Goal: Task Accomplishment & Management: Complete application form

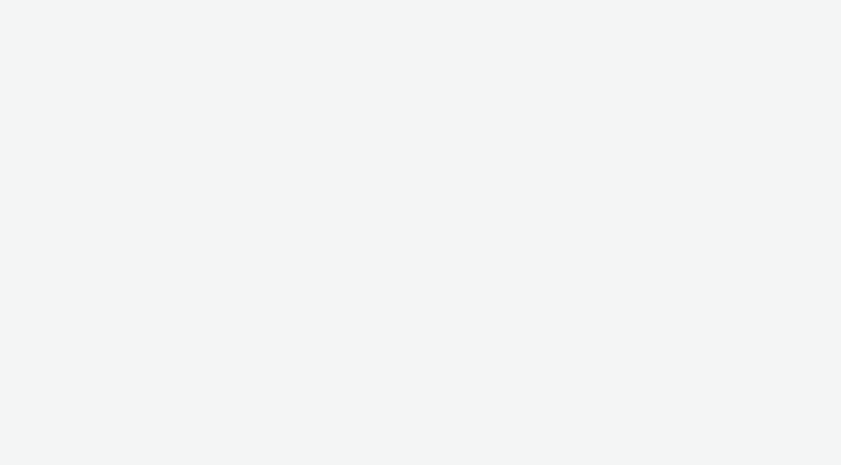
select select "7d7b5aff-eb10-49ff-9fb4-161712d76f47"
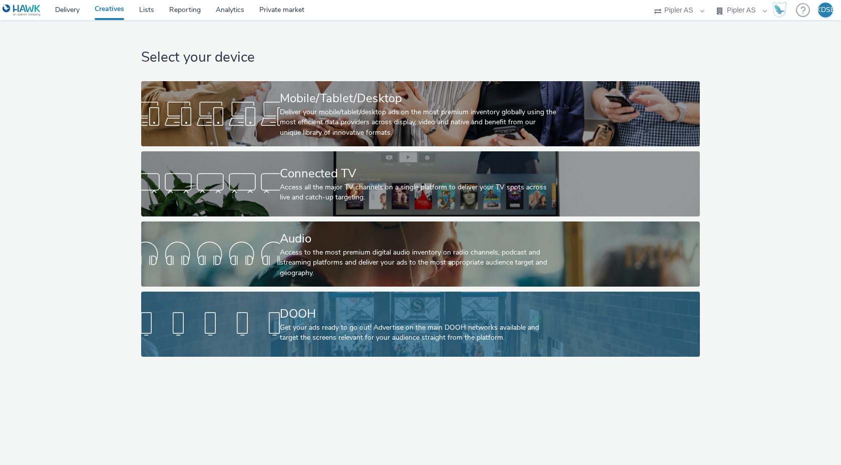
click at [393, 325] on div "Get your ads ready to go out! Advertise on the main DOOH networks available and…" at bounding box center [418, 333] width 277 height 21
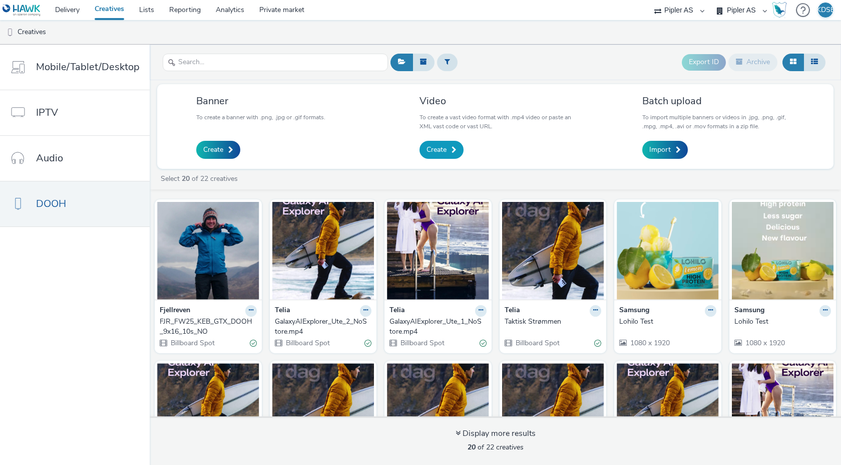
click at [451, 154] on link "Create" at bounding box center [442, 150] width 44 height 18
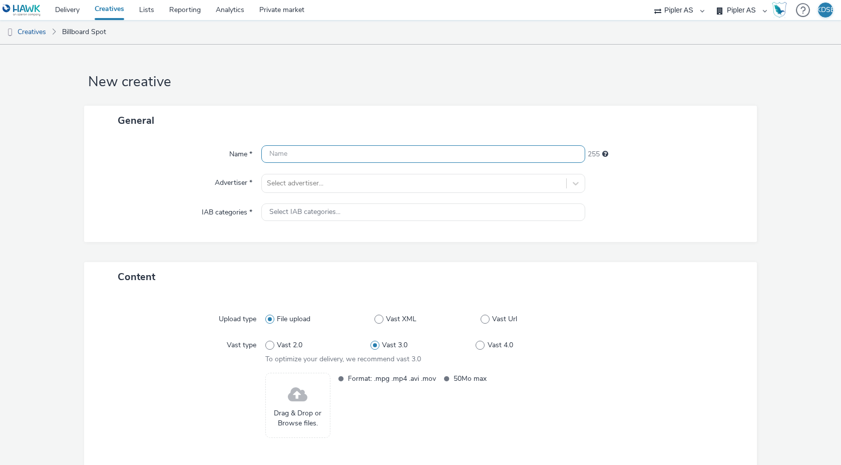
click at [413, 154] on input "text" at bounding box center [423, 154] width 324 height 18
click at [605, 258] on div "General Name * NBF 252 Advertiser * Select advertiser... IAB categories * Selec…" at bounding box center [420, 184] width 673 height 157
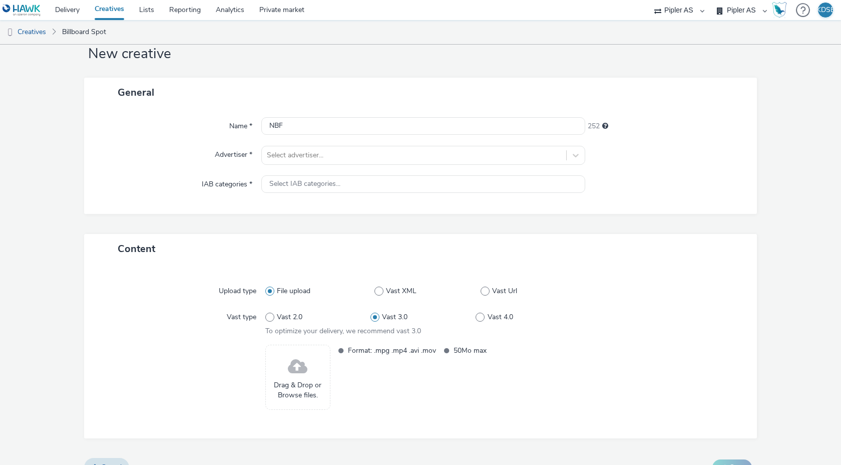
scroll to position [48, 0]
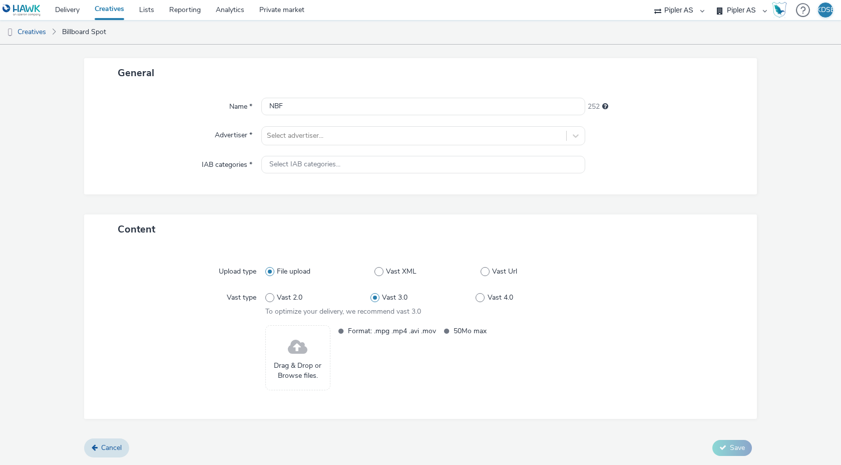
click at [295, 357] on span at bounding box center [298, 347] width 20 height 27
click at [294, 358] on span at bounding box center [298, 347] width 20 height 27
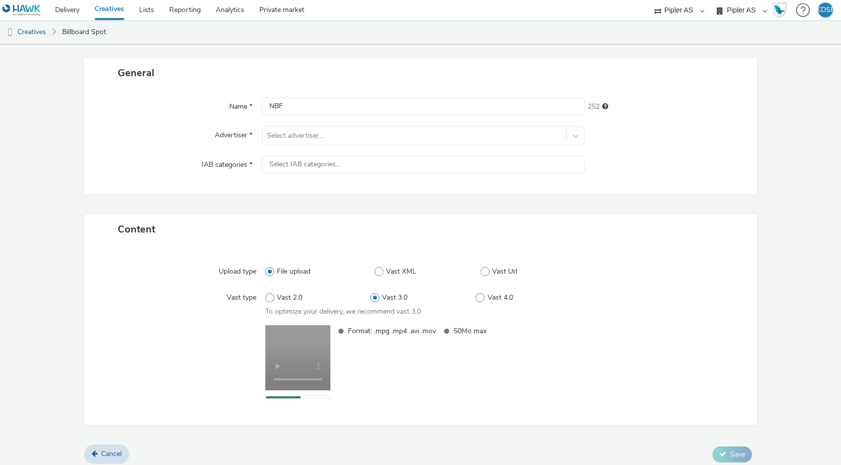
scroll to position [54, 0]
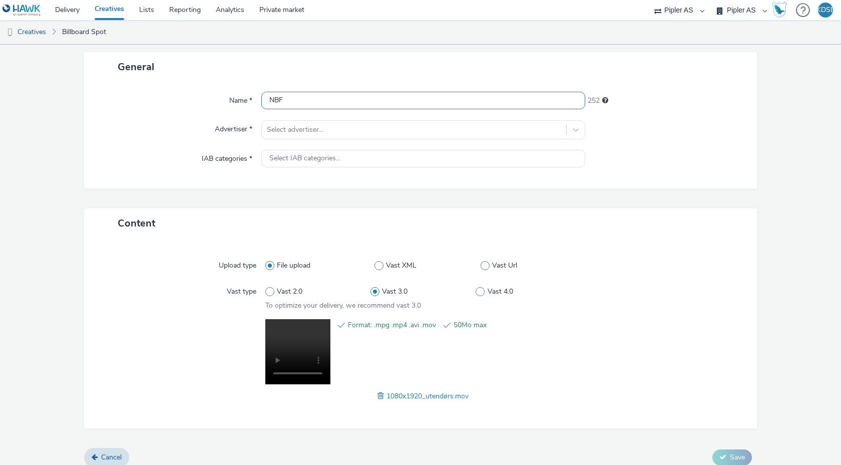
click at [314, 100] on input "NBF" at bounding box center [423, 101] width 324 height 18
type input "Bilbransjen er ikke for hvem som helst"
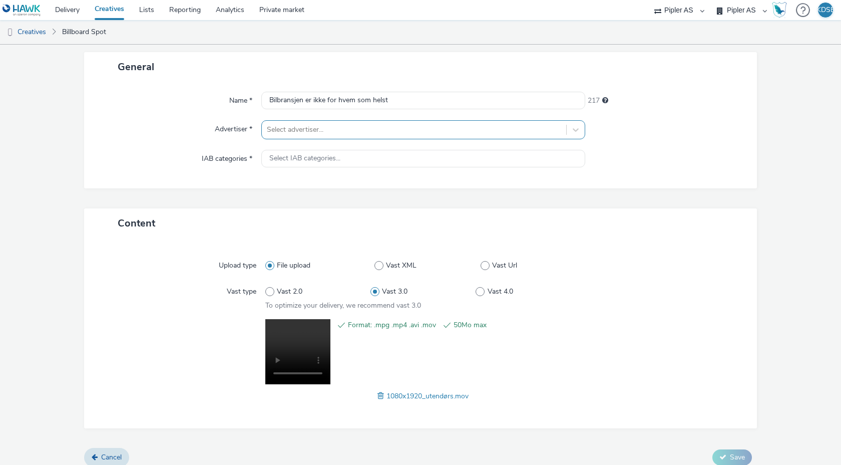
click at [290, 128] on div at bounding box center [414, 130] width 294 height 12
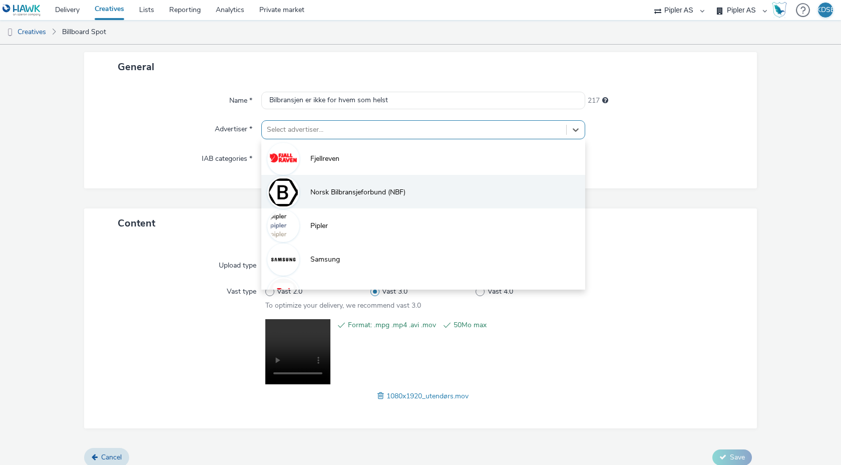
click at [314, 190] on span "Norsk Bilbransjeforbund (NBF)" at bounding box center [357, 192] width 95 height 10
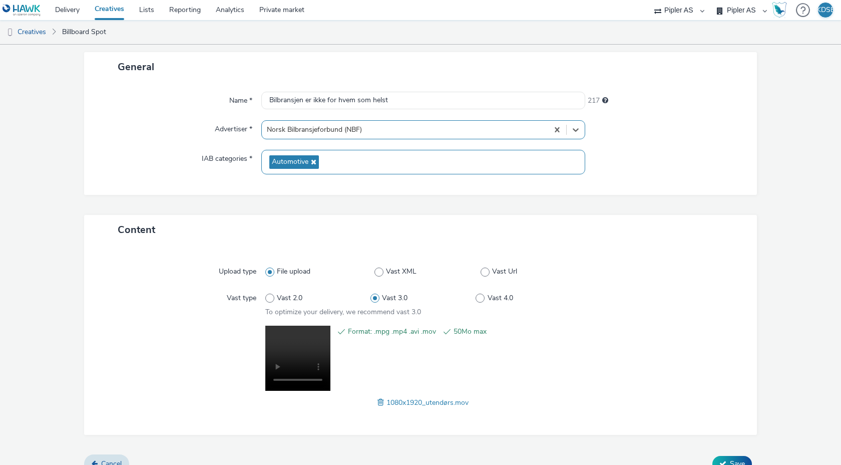
click at [300, 158] on span "Automotive" at bounding box center [290, 162] width 37 height 9
click at [318, 193] on div "Name * [PERSON_NAME] er ikke for hvem som helst 217 Advertiser * Norsk Bilbrans…" at bounding box center [420, 138] width 673 height 113
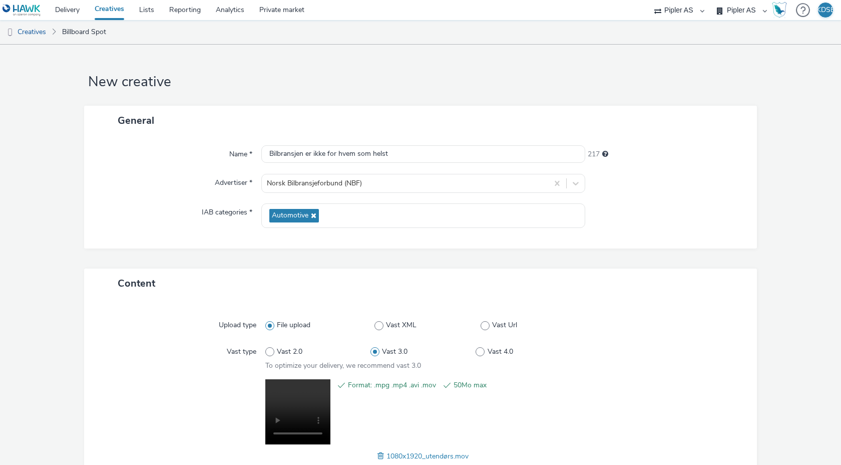
scroll to position [69, 0]
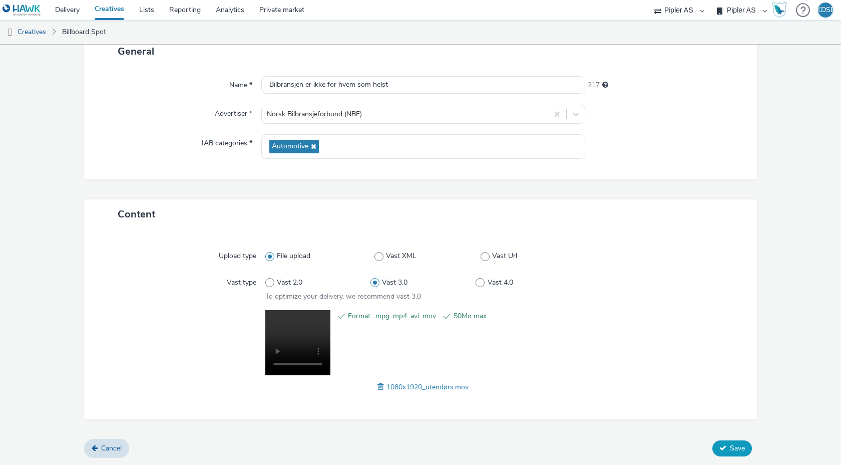
click at [732, 447] on span "Save" at bounding box center [737, 448] width 15 height 10
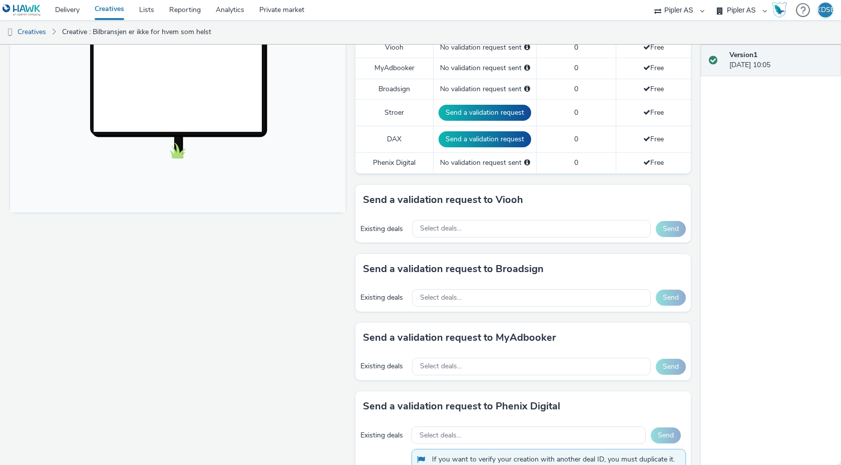
scroll to position [291, 0]
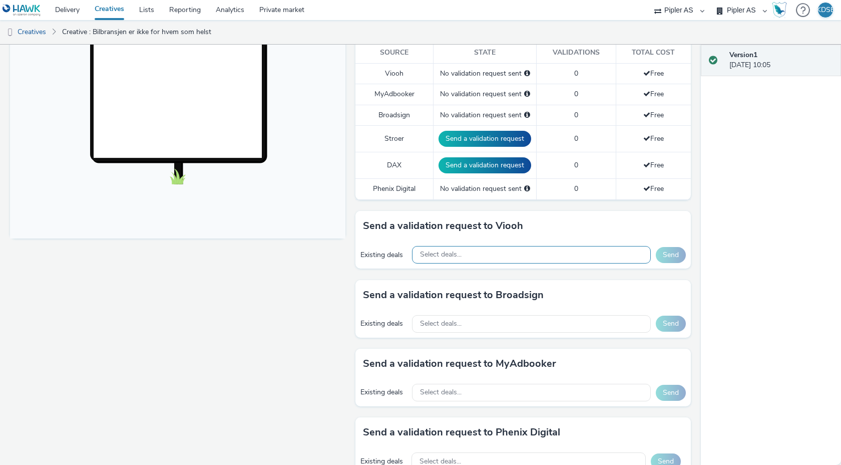
click at [482, 253] on div "Select deals..." at bounding box center [531, 255] width 239 height 18
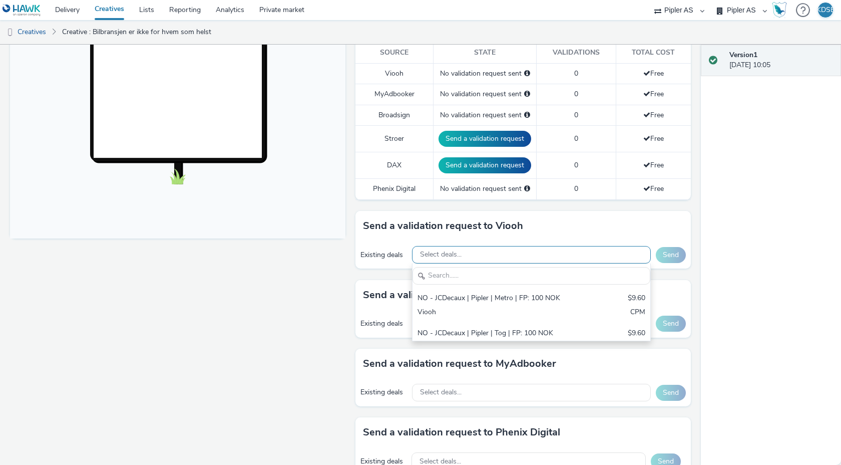
scroll to position [0, 0]
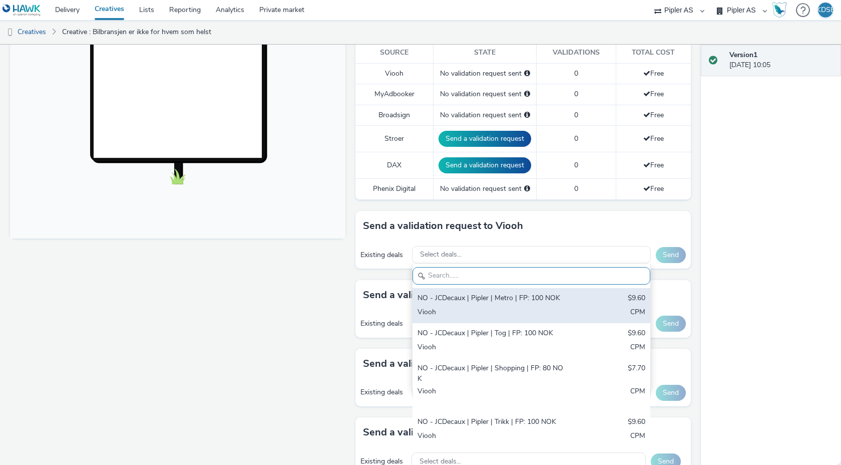
click at [464, 303] on div "NO - JCDecaux | Pipler | Metro | FP: 100 NOK" at bounding box center [493, 299] width 150 height 12
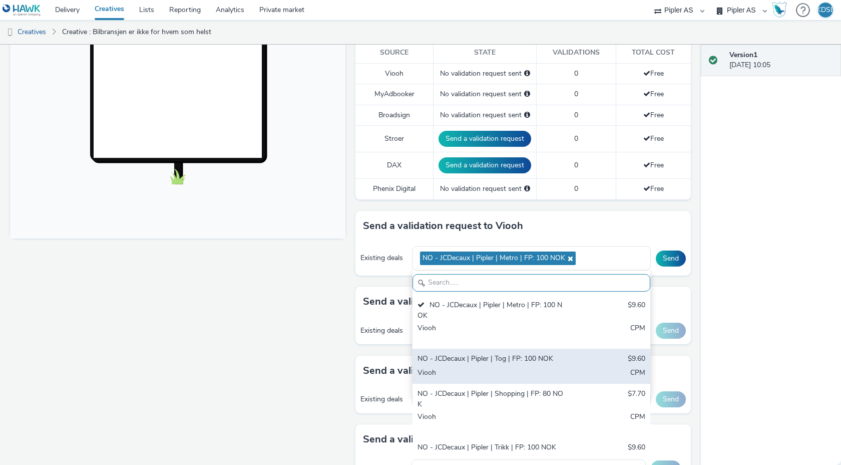
click at [466, 361] on div "NO - JCDecaux | Pipler | Tog | FP: 100 NOK" at bounding box center [493, 360] width 150 height 12
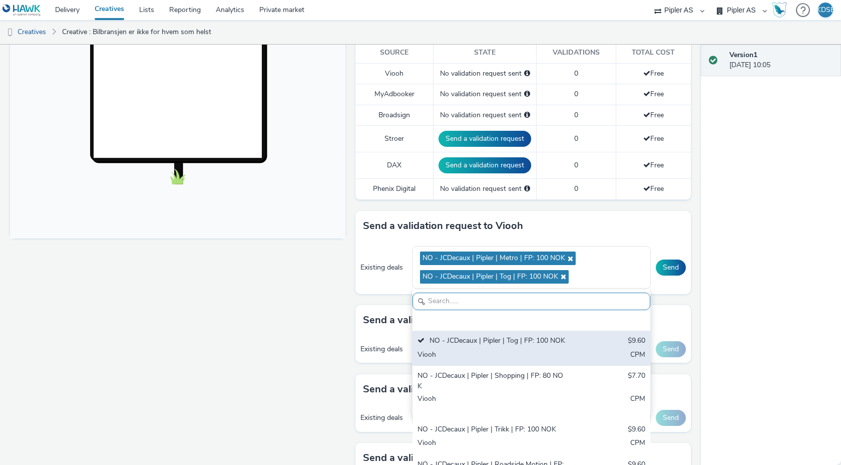
click at [468, 379] on div "NO - JCDecaux | Pipler | Shopping | FP: 80 NOK" at bounding box center [493, 381] width 150 height 21
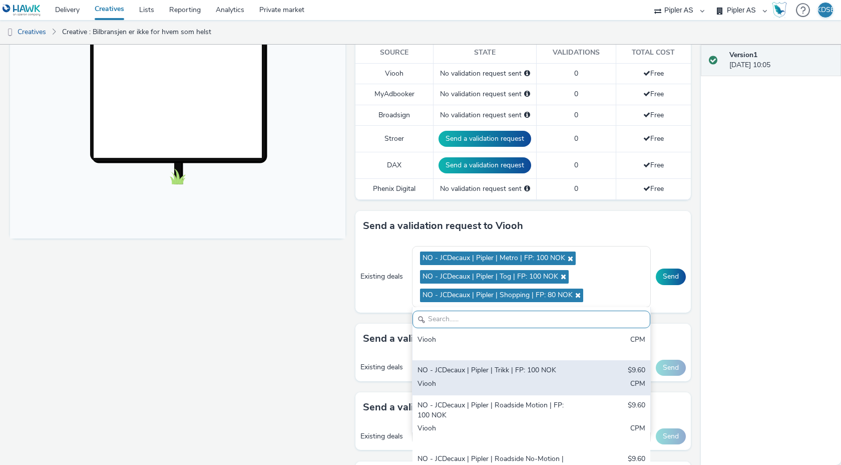
click at [467, 380] on div "Viooh" at bounding box center [493, 385] width 150 height 12
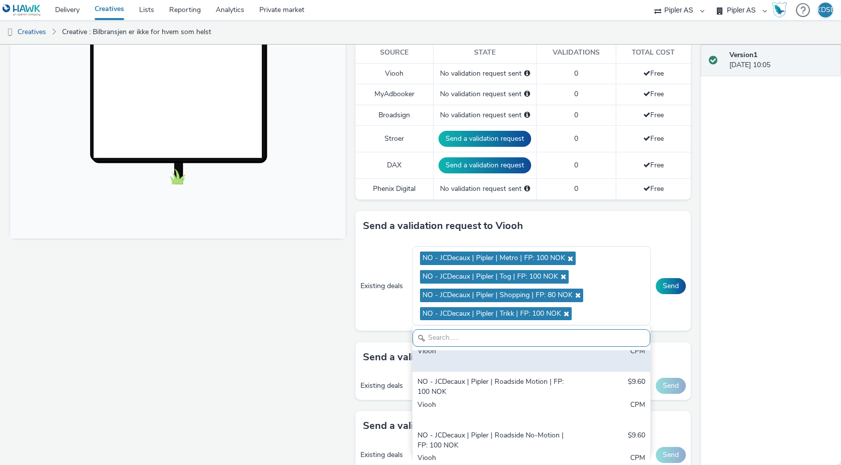
click at [467, 380] on div "NO - JCDecaux | Pipler | Roadside Motion | FP: 100 NOK $9.60 Viooh CPM" at bounding box center [532, 399] width 238 height 54
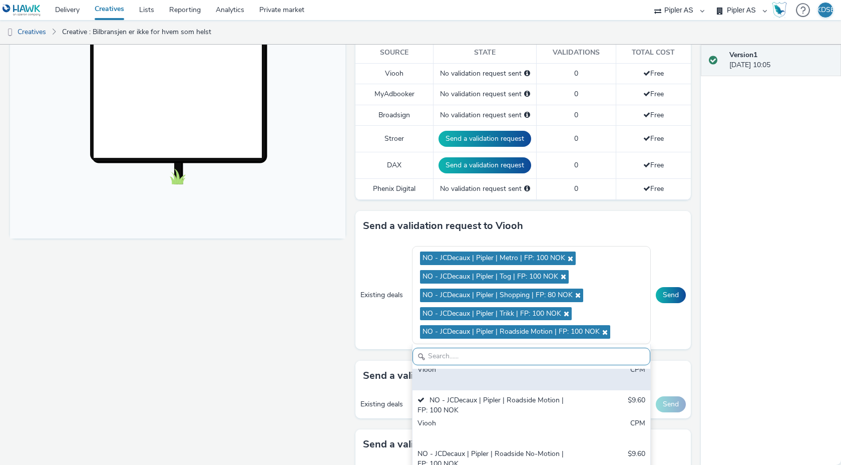
scroll to position [177, 0]
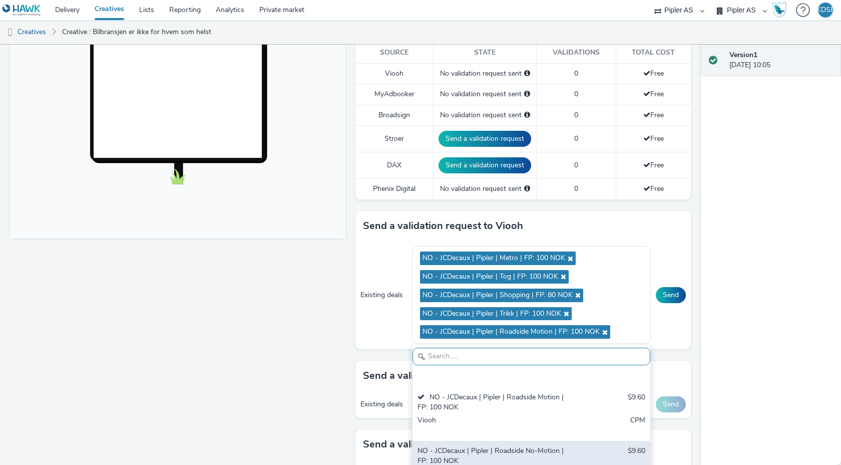
click at [473, 446] on div "NO - JCDecaux | Pipler | Roadside No-Motion | FP: 100 NOK" at bounding box center [493, 456] width 150 height 21
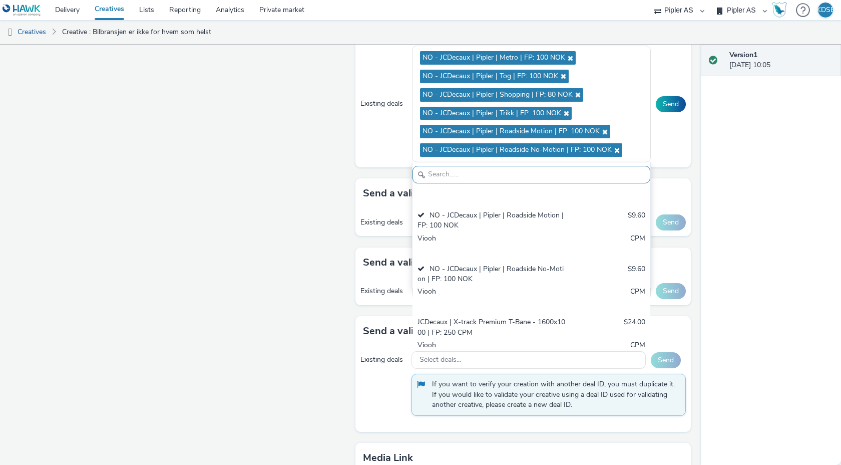
scroll to position [482, 0]
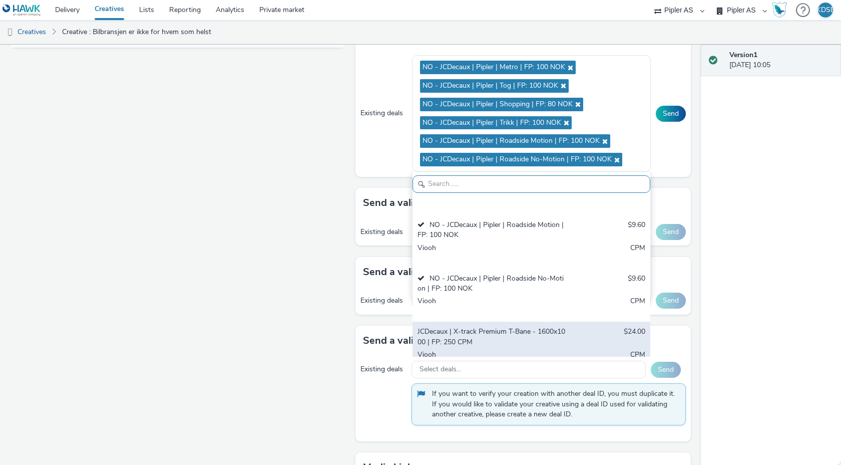
click at [493, 327] on div "JCDecaux | X-track Premium T-Bane - 1600x1000 | FP: 250 CPM" at bounding box center [493, 337] width 150 height 21
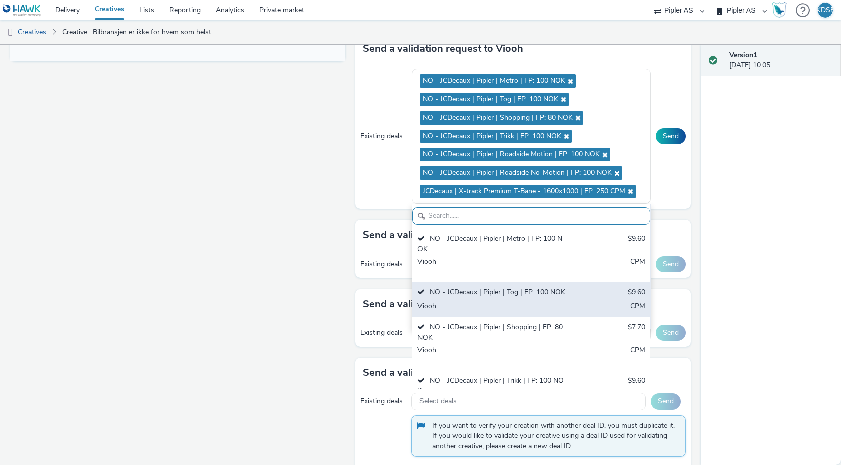
scroll to position [462, 0]
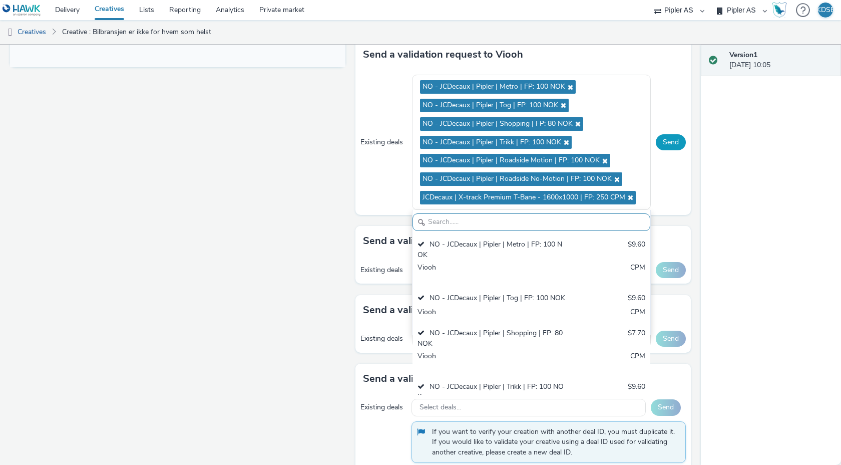
click at [666, 141] on button "Send" at bounding box center [671, 142] width 30 height 16
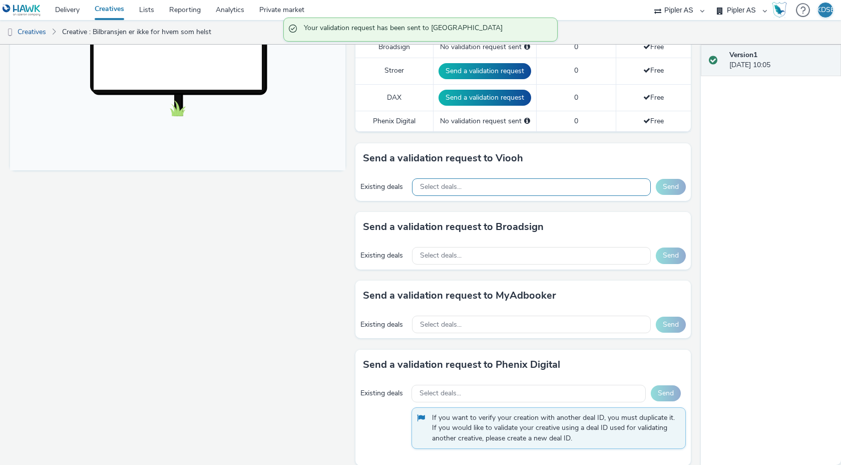
scroll to position [358, 0]
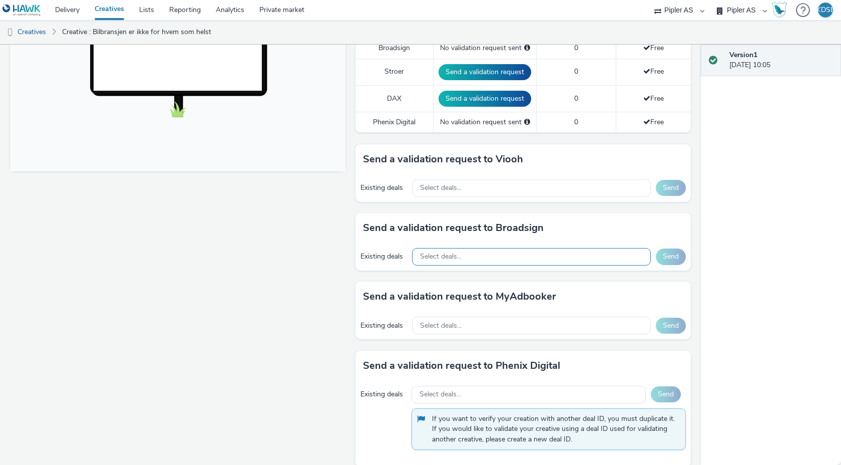
click at [475, 258] on div "Select deals..." at bounding box center [531, 257] width 239 height 18
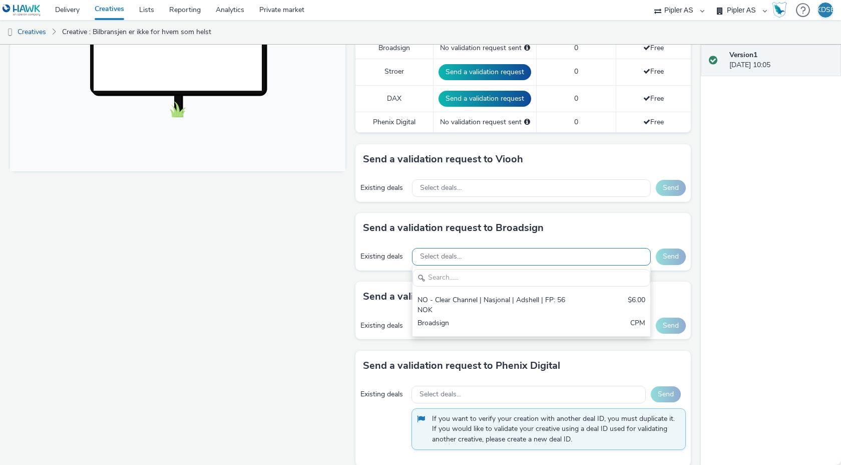
scroll to position [0, 0]
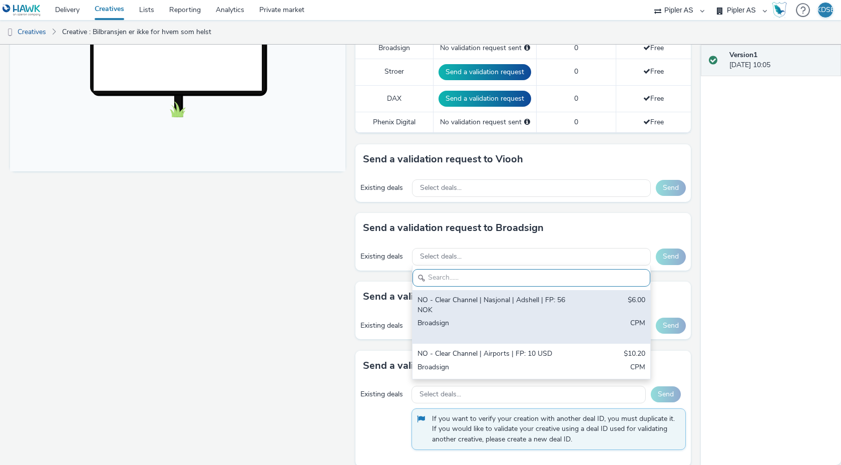
click at [472, 328] on div "Broadsign" at bounding box center [493, 328] width 150 height 21
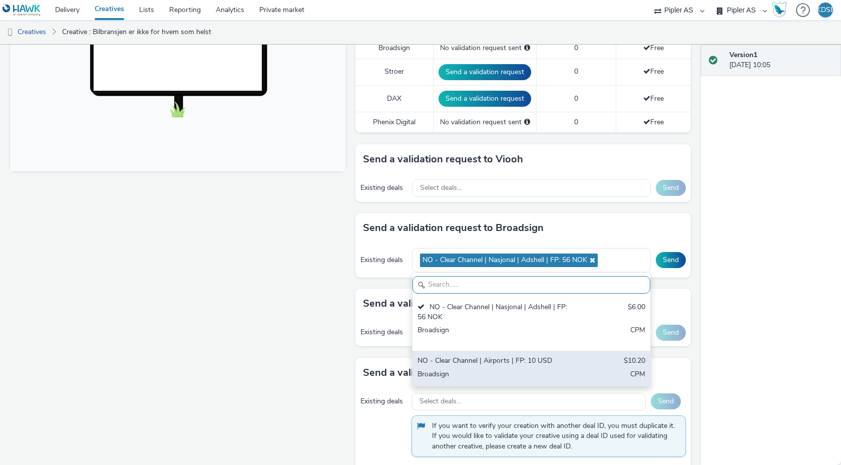
click at [470, 364] on div "NO - Clear Channel | Airports | FP: 10 USD" at bounding box center [493, 362] width 150 height 12
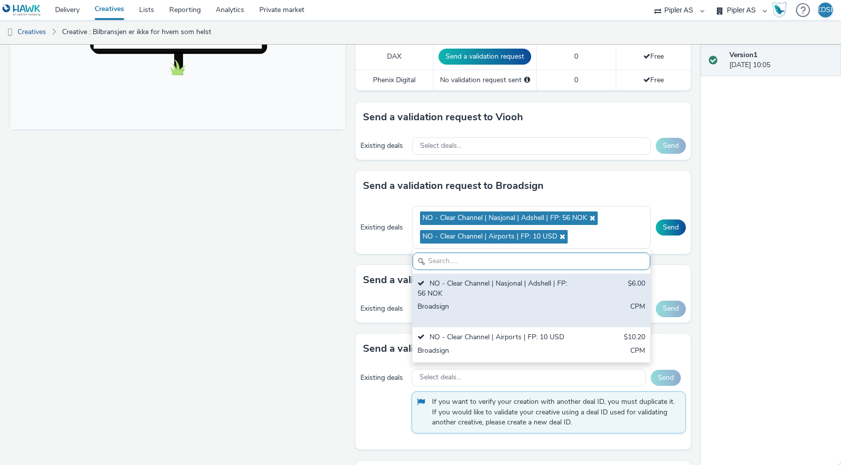
scroll to position [401, 0]
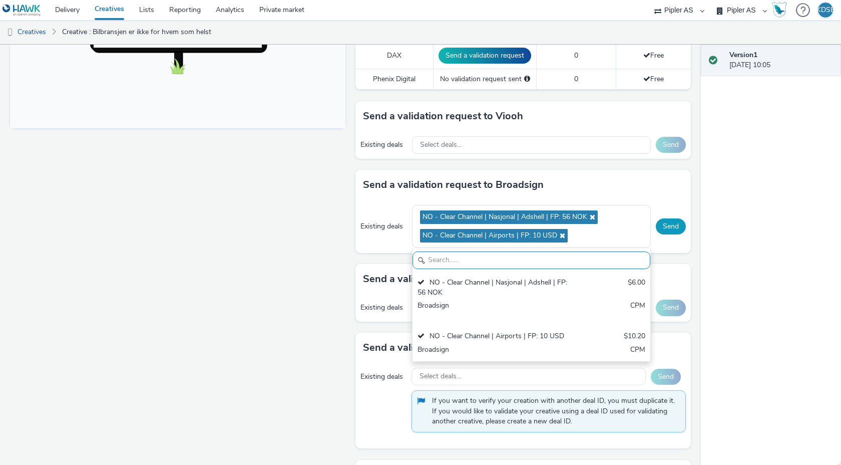
click at [675, 227] on button "Send" at bounding box center [671, 226] width 30 height 16
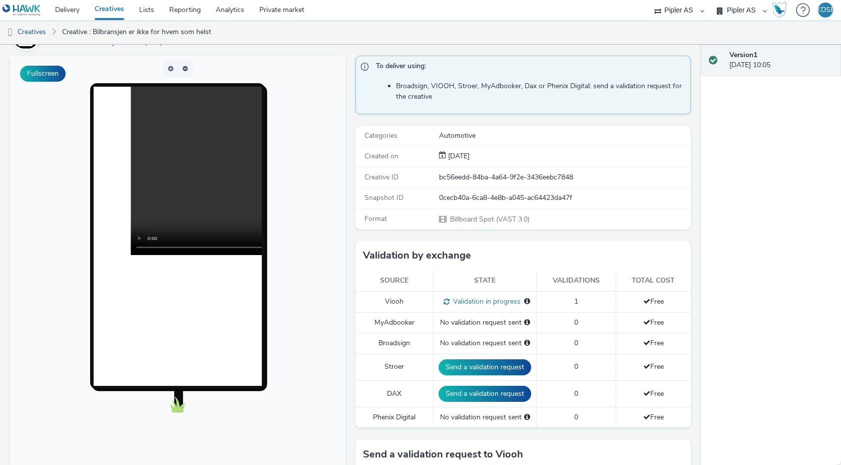
scroll to position [0, 0]
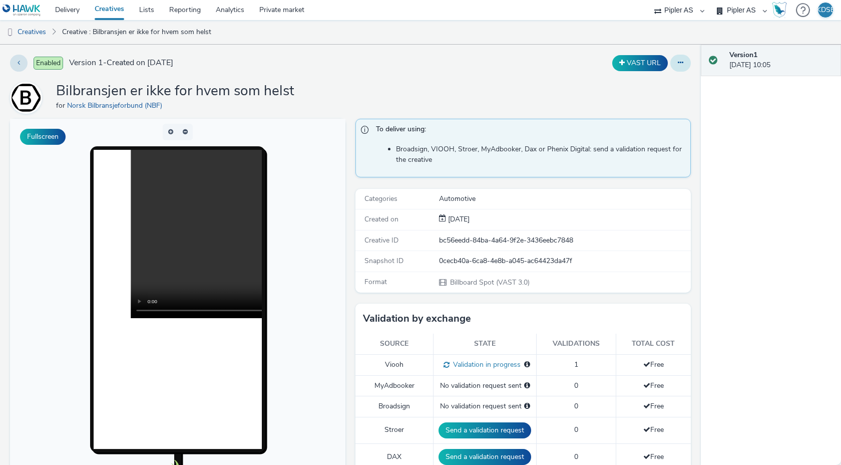
click at [683, 62] on icon at bounding box center [681, 62] width 6 height 7
click at [556, 80] on div "Enabled Version 1 - Created [DATE] VAST URL Edit Duplicate Copy ID Archive Bilb…" at bounding box center [350, 255] width 701 height 420
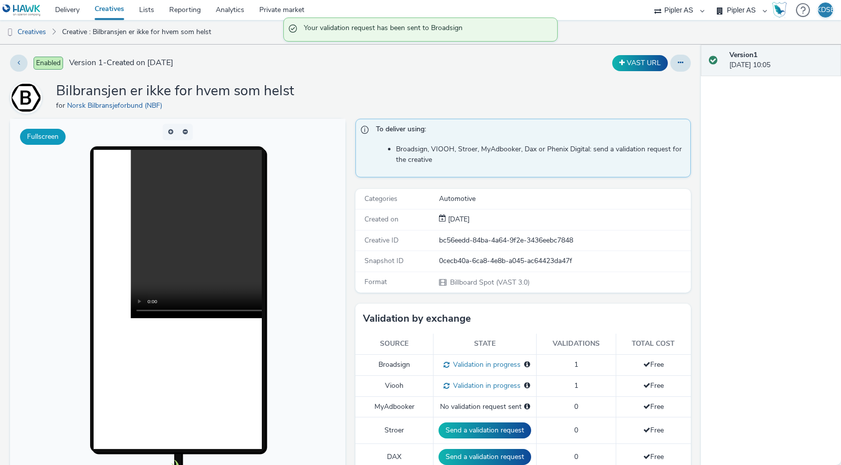
click at [39, 138] on button "Fullscreen" at bounding box center [43, 137] width 46 height 16
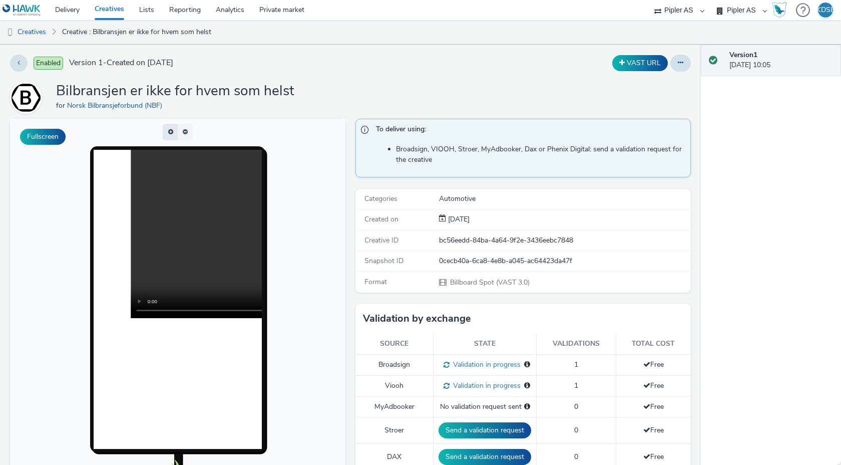
click at [169, 134] on button "button" at bounding box center [170, 132] width 15 height 17
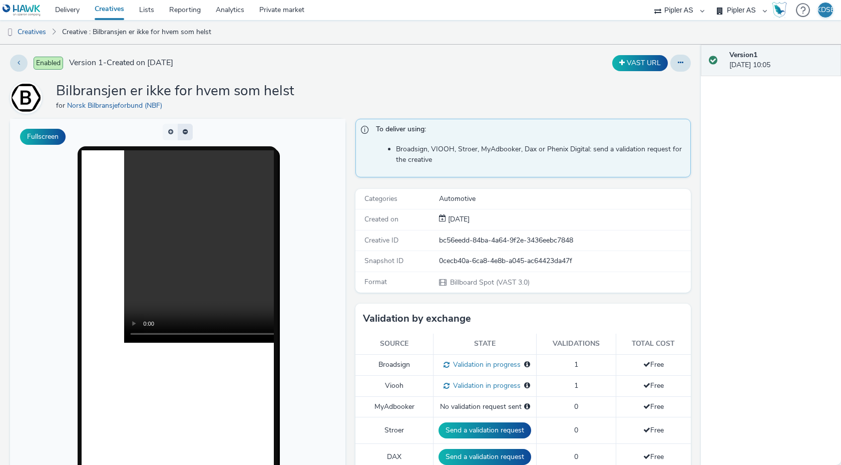
click at [188, 133] on button "button" at bounding box center [185, 132] width 15 height 17
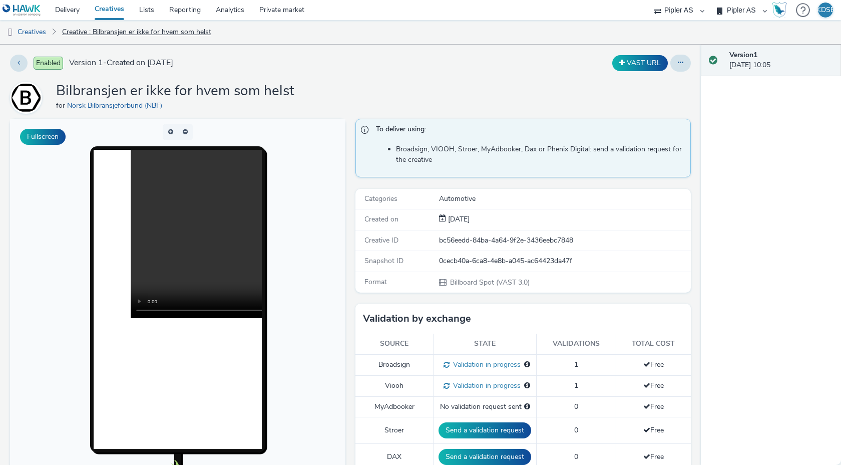
click at [76, 31] on link "Creative : Bilbransjen er ikke for hvem som helst" at bounding box center [136, 32] width 159 height 24
click at [37, 30] on link "Creatives" at bounding box center [25, 32] width 51 height 24
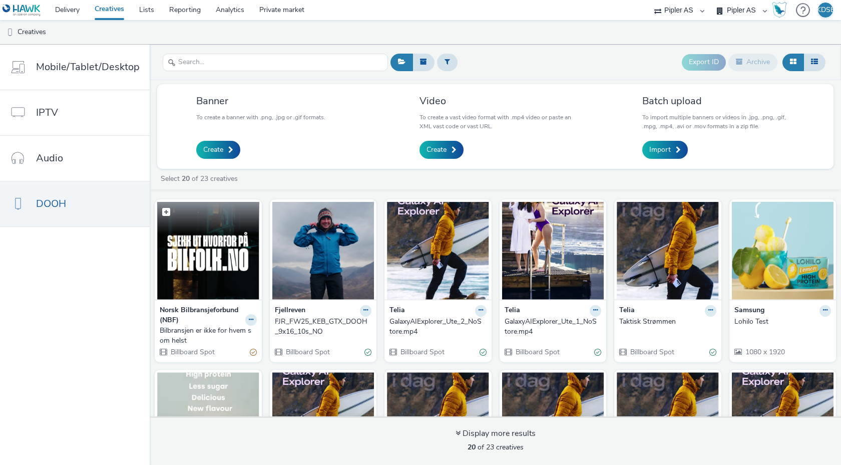
click at [216, 256] on img at bounding box center [208, 251] width 102 height 98
click at [446, 154] on link "Create" at bounding box center [442, 150] width 44 height 18
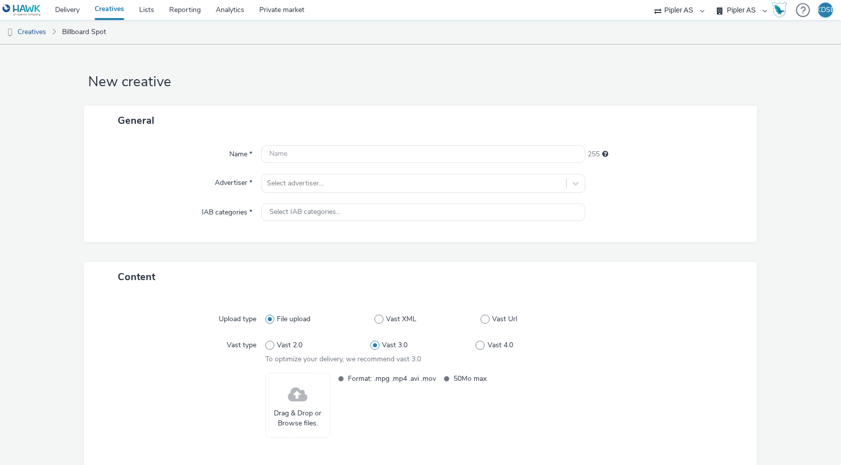
scroll to position [4, 0]
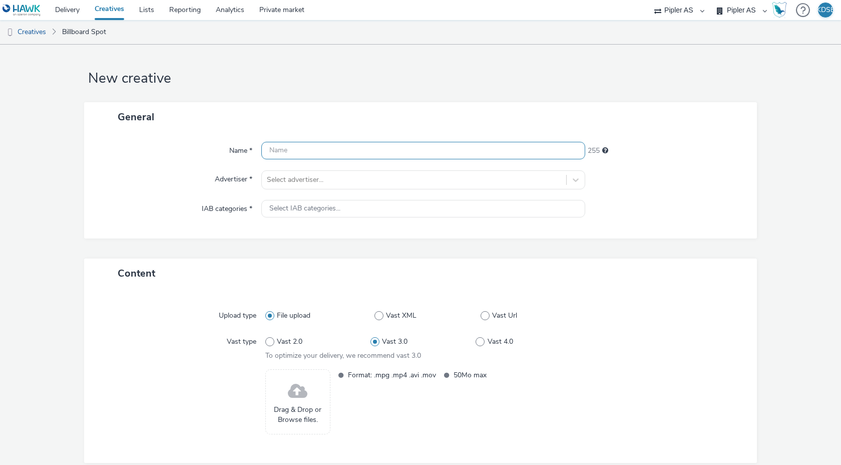
click at [402, 156] on input "text" at bounding box center [423, 151] width 324 height 18
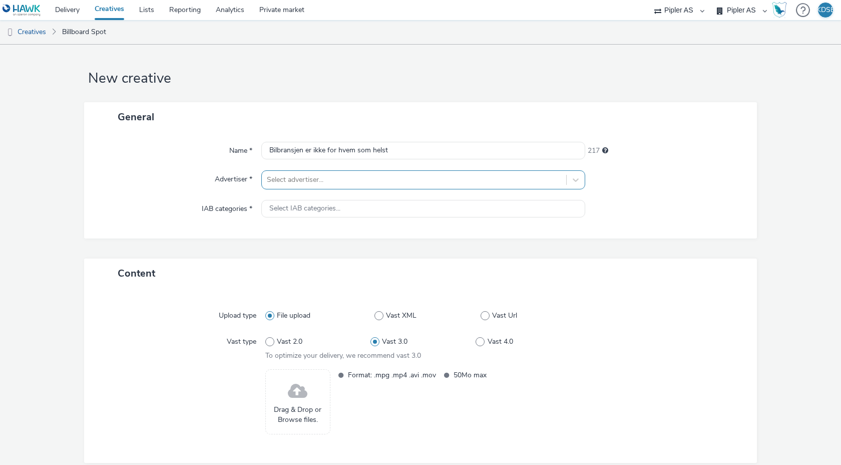
click at [342, 182] on div at bounding box center [414, 180] width 294 height 12
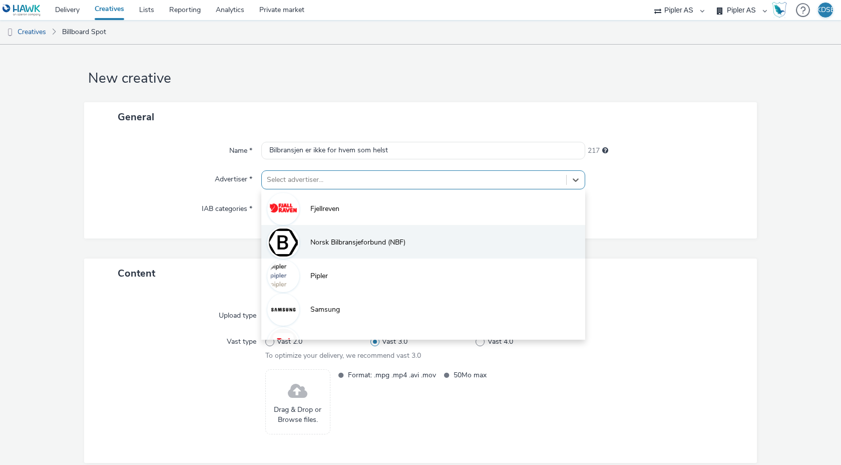
click at [324, 244] on span "Norsk Bilbransjeforbund (NBF)" at bounding box center [357, 242] width 95 height 10
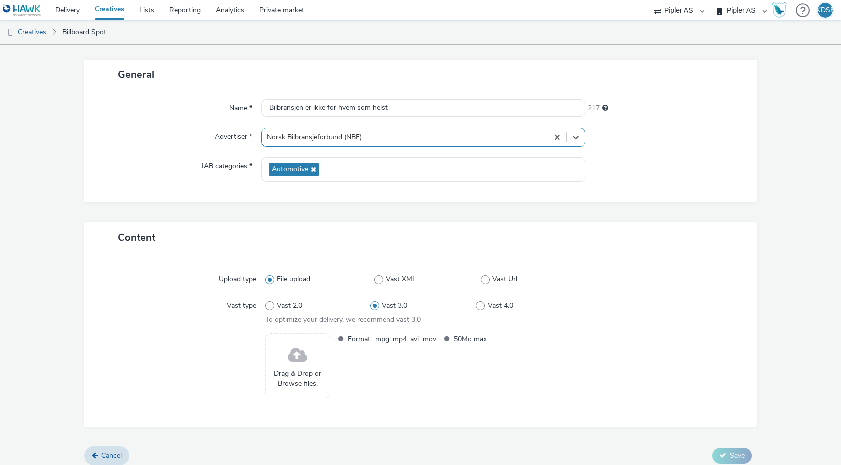
scroll to position [54, 0]
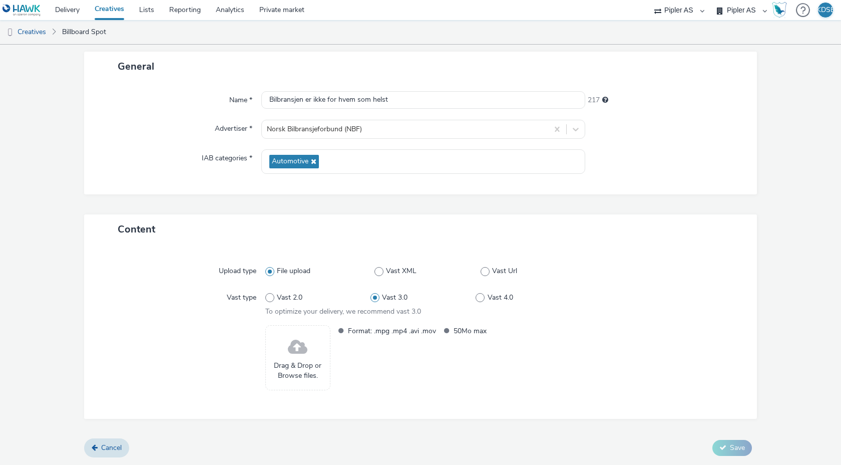
click at [294, 352] on span at bounding box center [298, 347] width 20 height 27
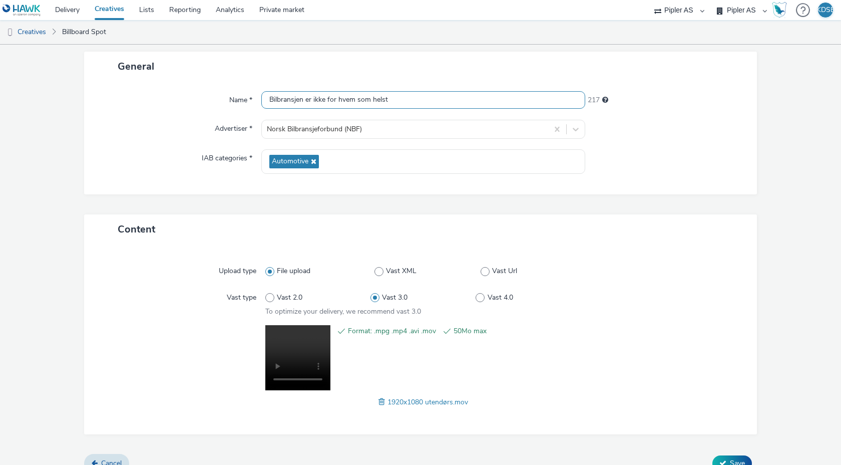
click at [423, 96] on input "Bilbransjen er ikke for hvem som helst" at bounding box center [423, 100] width 324 height 18
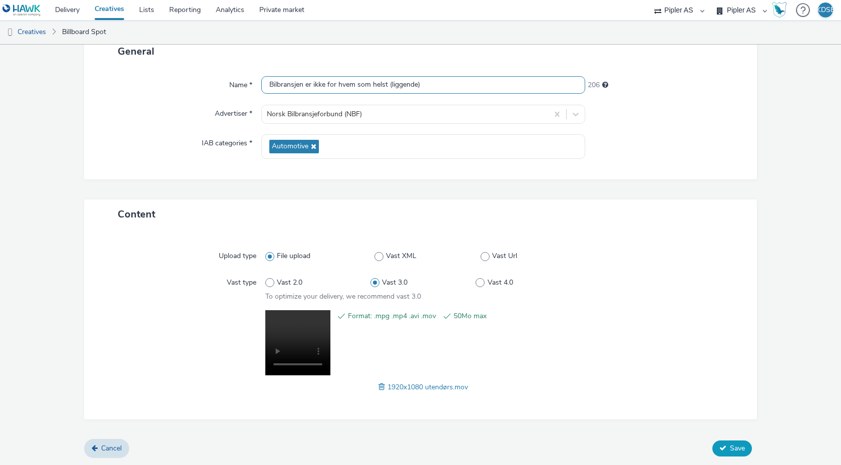
type input "Bilbransjen er ikke for hvem som helst (liggende)"
click at [733, 450] on span "Save" at bounding box center [737, 448] width 15 height 10
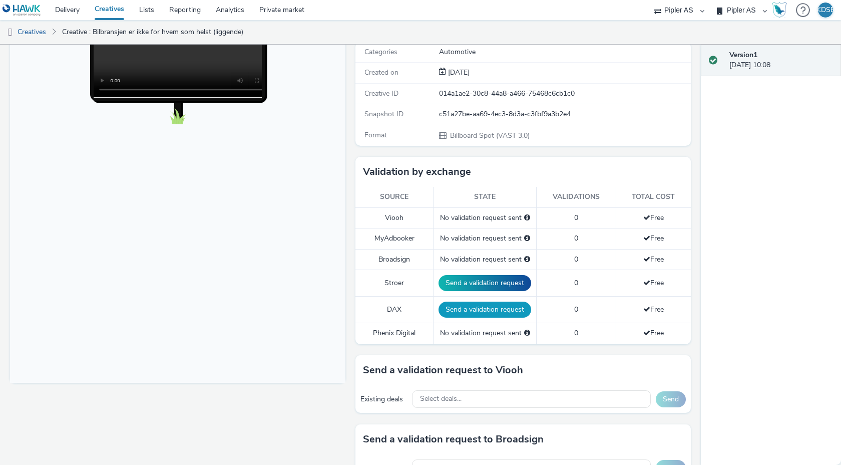
scroll to position [187, 0]
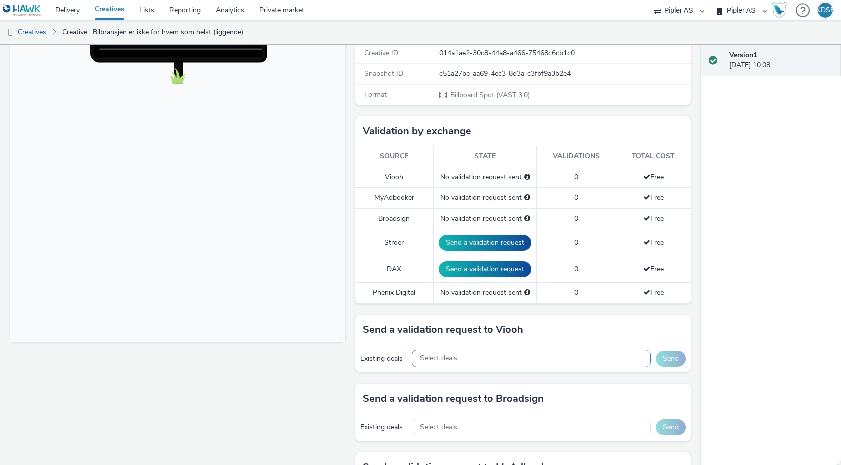
click at [457, 361] on span "Select deals..." at bounding box center [441, 358] width 42 height 9
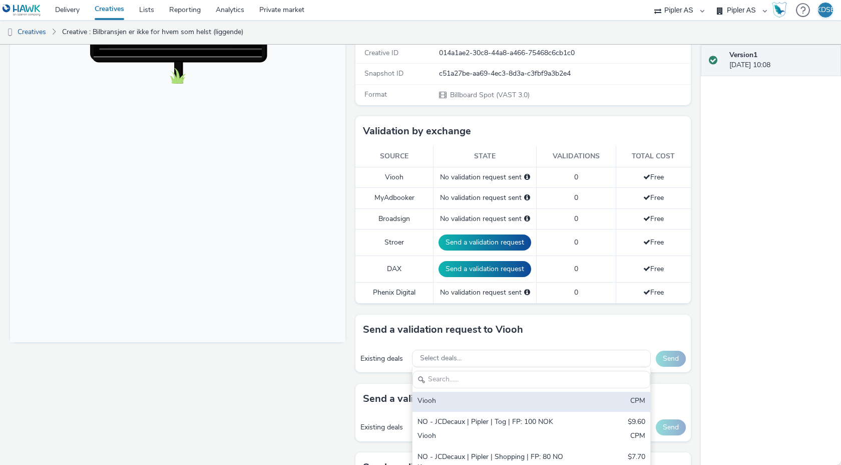
scroll to position [0, 0]
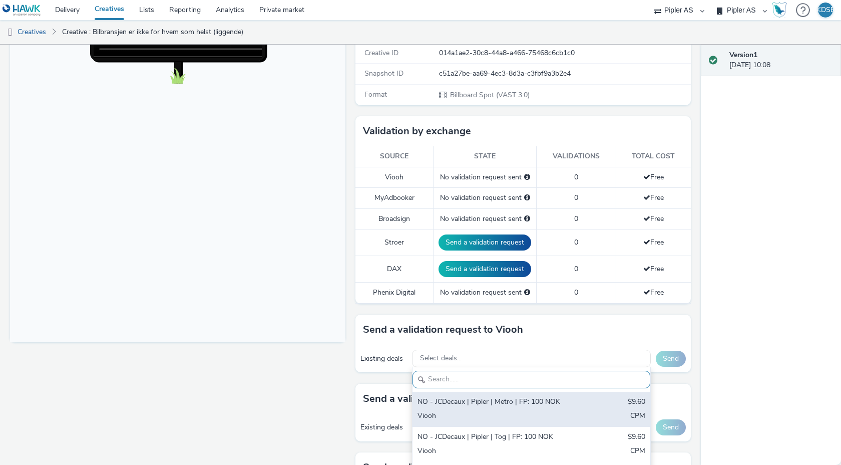
click at [470, 405] on div "NO - JCDecaux | Pipler | Metro | FP: 100 NOK" at bounding box center [493, 403] width 150 height 12
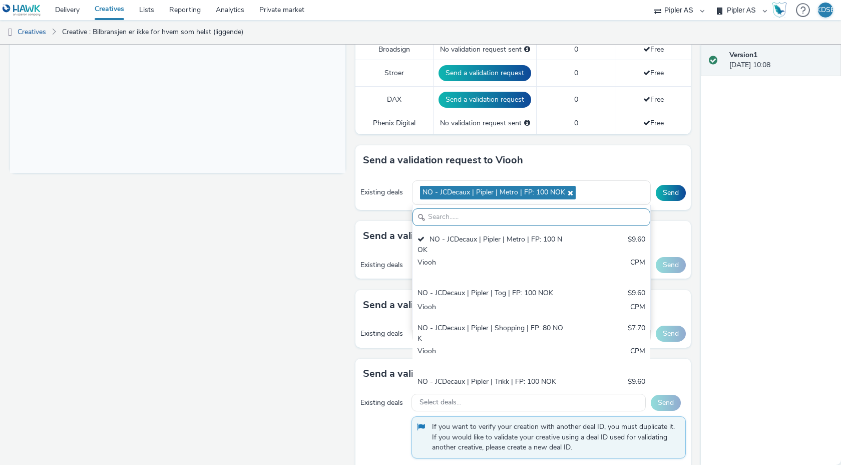
scroll to position [358, 0]
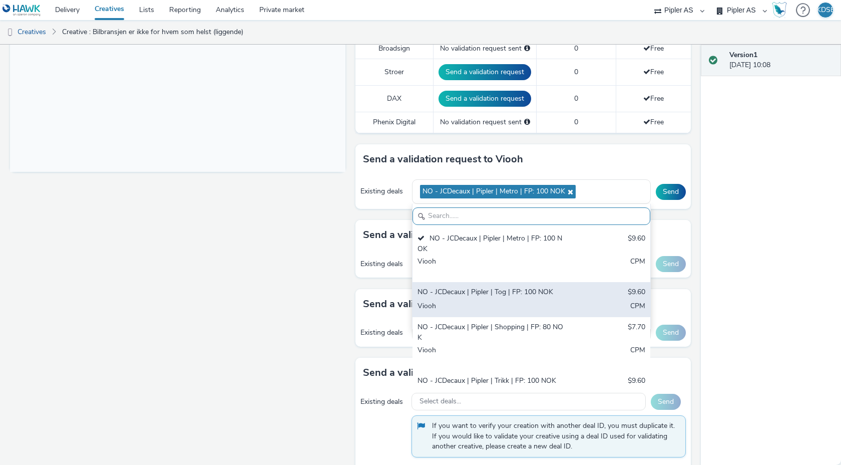
click at [522, 295] on div "NO - JCDecaux | Pipler | Tog | FP: 100 NOK" at bounding box center [493, 293] width 150 height 12
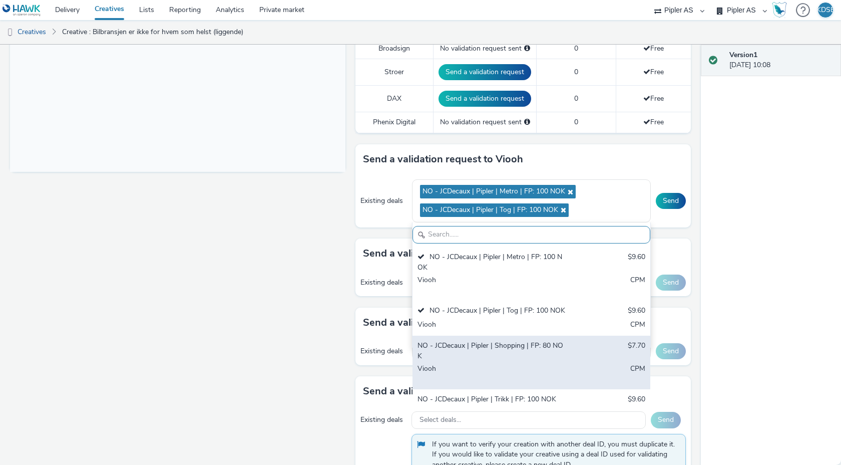
click at [520, 347] on div "NO - JCDecaux | Pipler | Shopping | FP: 80 NOK" at bounding box center [493, 351] width 150 height 21
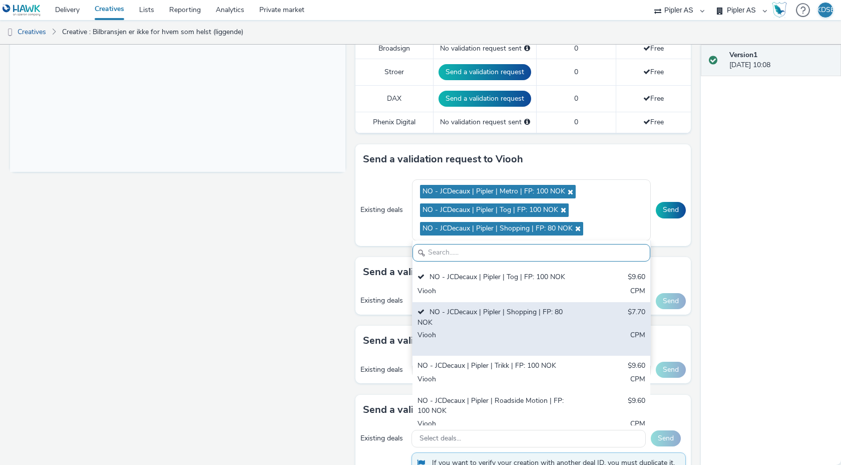
scroll to position [52, 0]
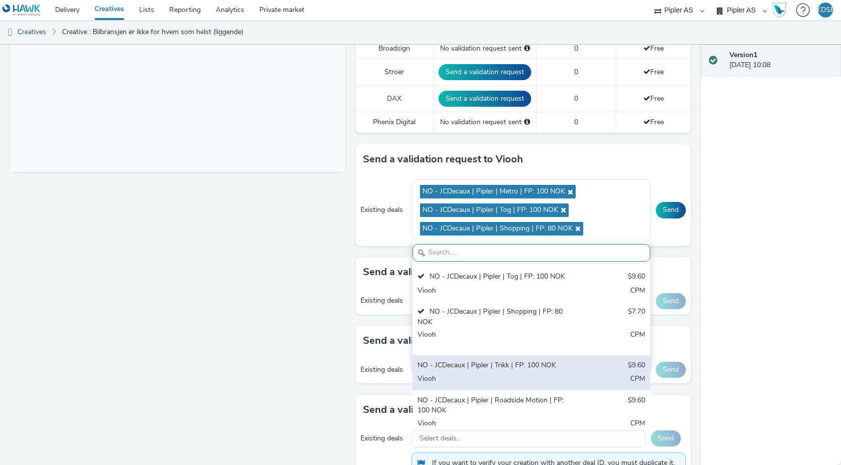
click at [523, 371] on div "NO - JCDecaux | Pipler | Trikk | FP: 100 NOK" at bounding box center [493, 366] width 150 height 12
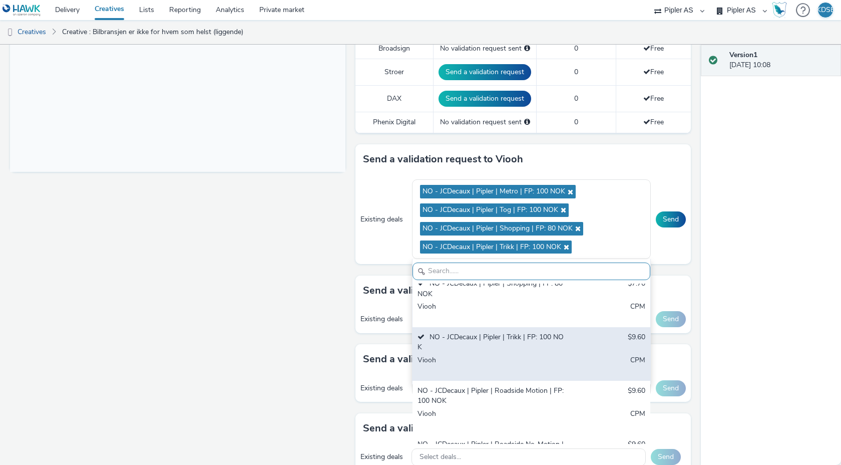
scroll to position [104, 0]
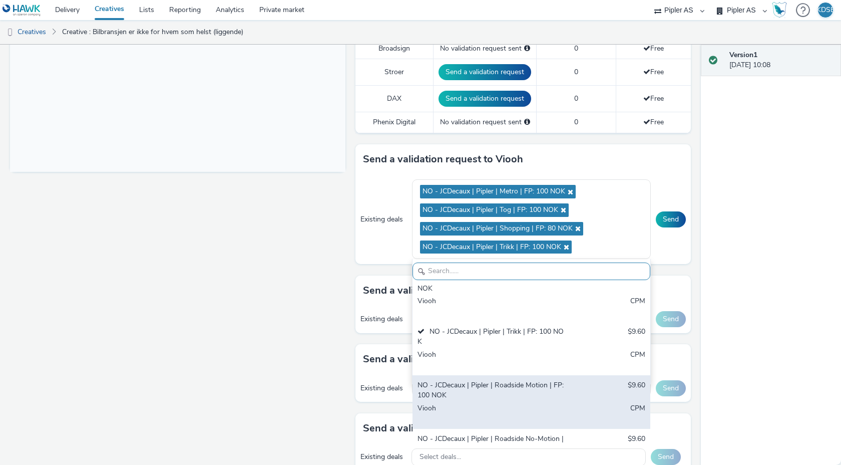
click at [521, 380] on div "NO - JCDecaux | Pipler | Roadside Motion | FP: 100 NOK" at bounding box center [493, 390] width 150 height 21
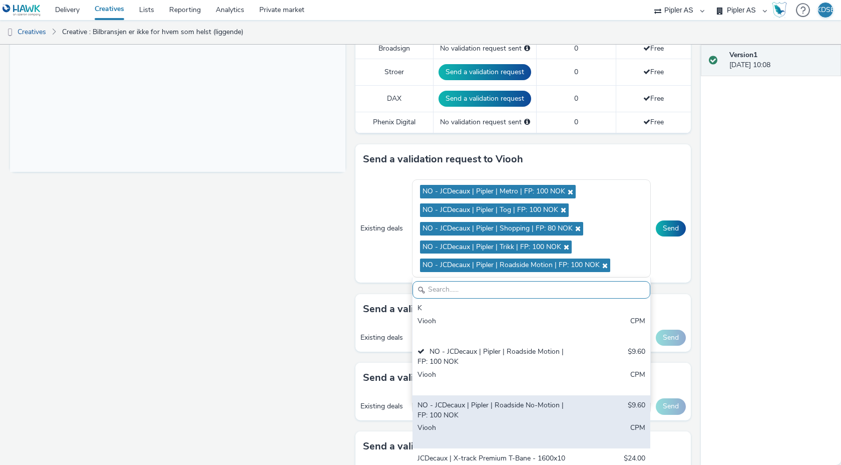
click at [517, 403] on div "NO - JCDecaux | Pipler | Roadside No-Motion | FP: 100 NOK $9.60 Viooh CPM" at bounding box center [532, 422] width 238 height 54
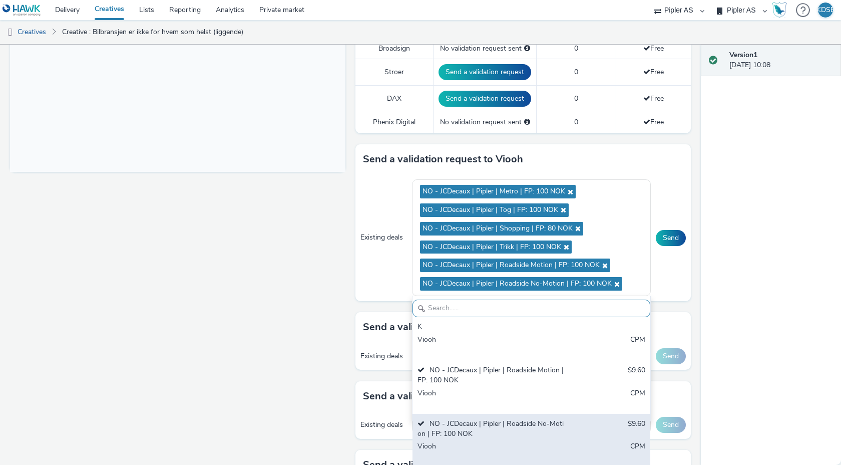
scroll to position [177, 0]
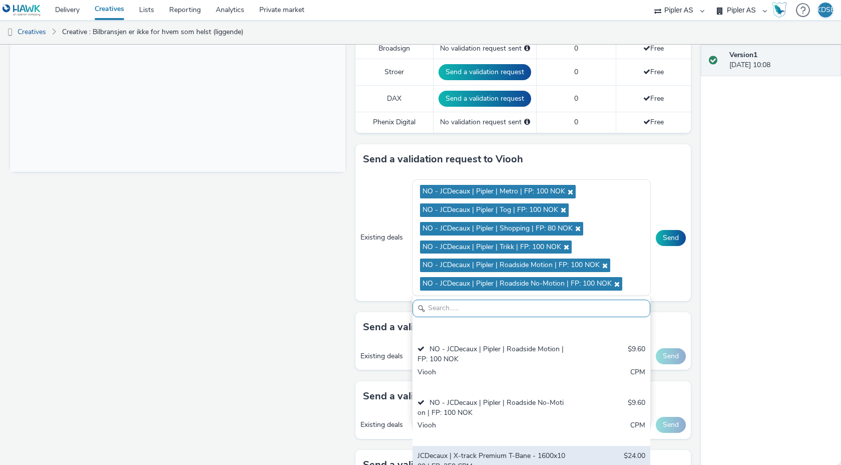
click at [516, 451] on div "JCDecaux | X-track Premium T-Bane - 1600x1000 | FP: 250 CPM" at bounding box center [493, 461] width 150 height 21
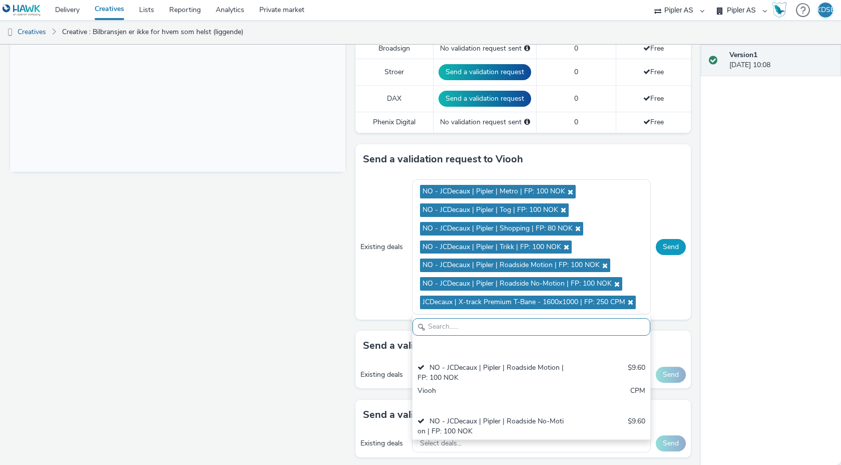
click at [668, 250] on button "Send" at bounding box center [671, 247] width 30 height 16
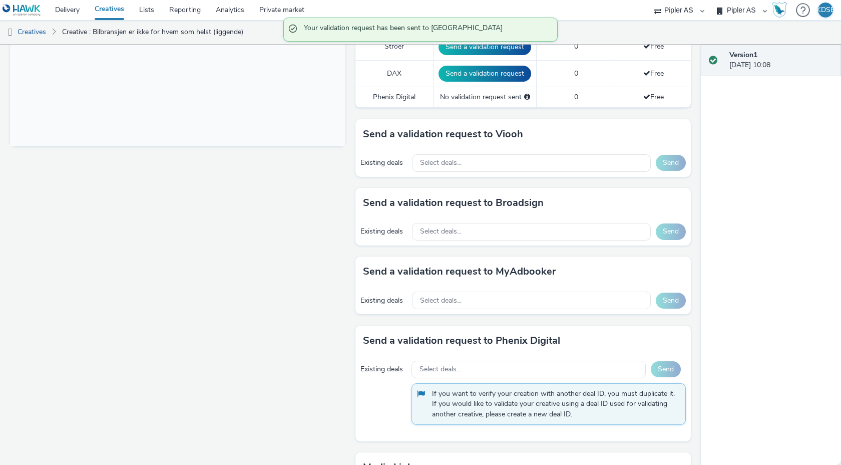
scroll to position [364, 0]
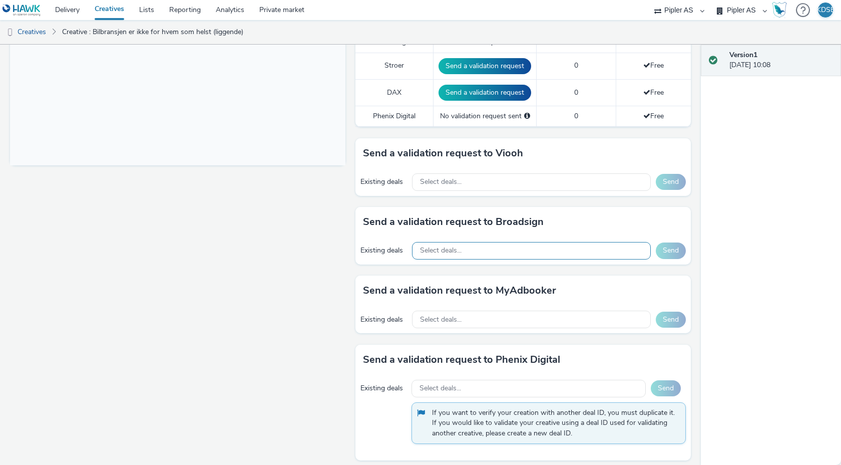
click at [520, 248] on div "Select deals..." at bounding box center [531, 251] width 239 height 18
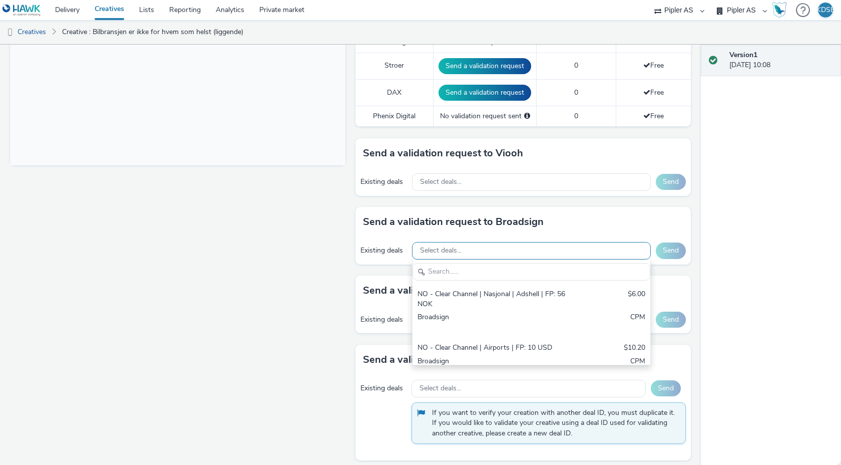
scroll to position [0, 0]
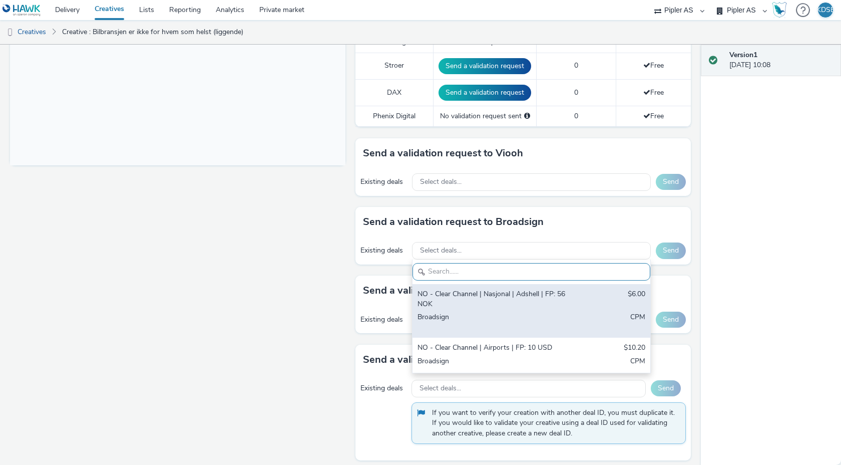
click at [486, 296] on div "NO - Clear Channel | Nasjonal | Adshell | FP: 56 NOK" at bounding box center [493, 299] width 150 height 21
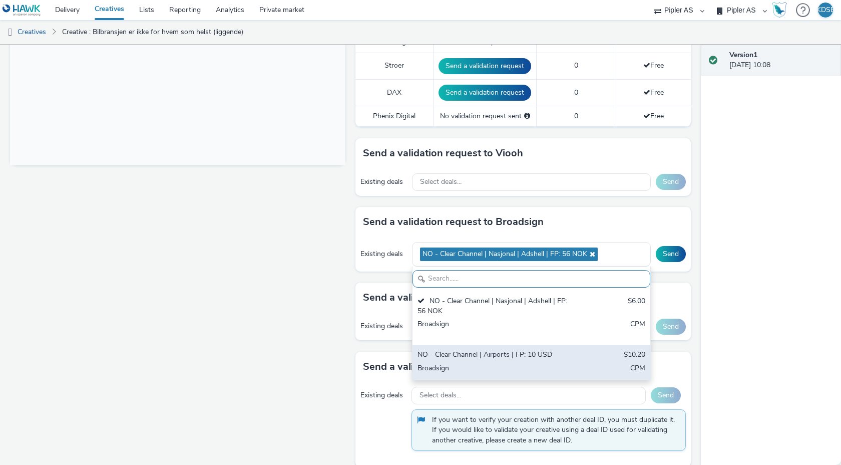
click at [488, 361] on div "NO - Clear Channel | Airports | FP: 10 USD $10.20 Broadsign CPM" at bounding box center [532, 362] width 238 height 35
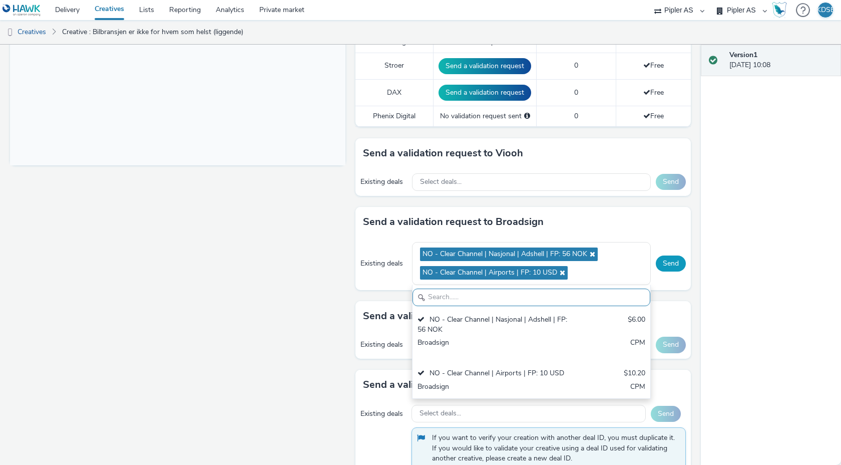
click at [664, 268] on button "Send" at bounding box center [671, 263] width 30 height 16
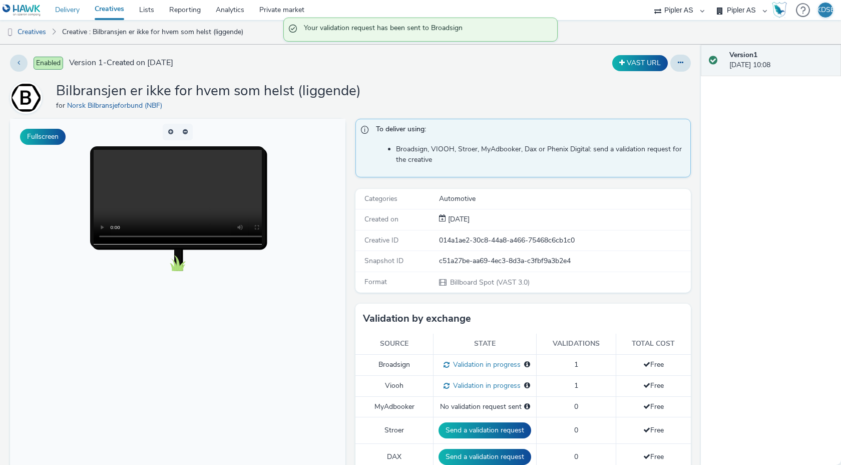
click at [72, 12] on link "Delivery" at bounding box center [68, 10] width 40 height 20
